Goal: Task Accomplishment & Management: Manage account settings

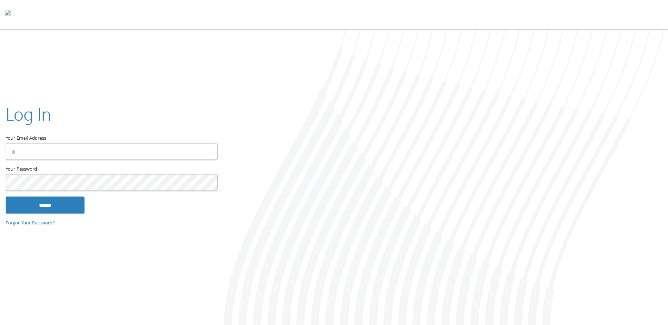
type input "**********"
click at [35, 208] on input "******" at bounding box center [45, 205] width 79 height 17
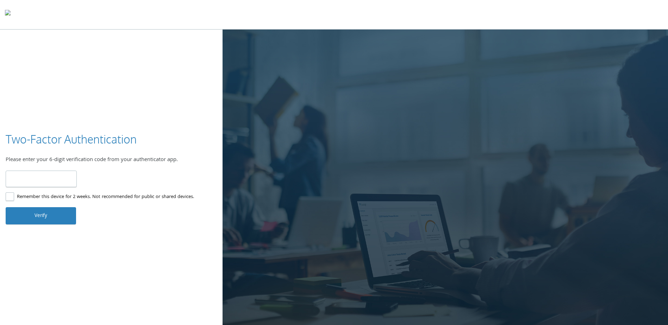
click at [38, 180] on input "number" at bounding box center [41, 179] width 71 height 17
type input "******"
